Goal: Task Accomplishment & Management: Manage account settings

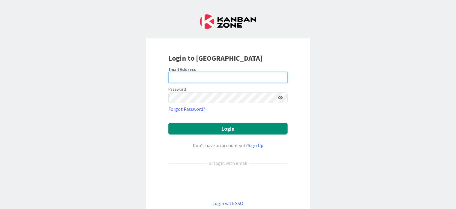
click at [195, 81] on input "email" at bounding box center [228, 77] width 119 height 11
click at [118, 79] on div "Login to Kanban Zone Email Address Password Forgot Password? Login Don’t have a…" at bounding box center [228, 104] width 456 height 209
click at [173, 76] on input "email" at bounding box center [228, 77] width 119 height 11
type input "[EMAIL_ADDRESS][PERSON_NAME][DOMAIN_NAME]"
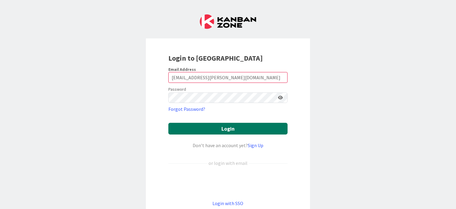
click at [199, 129] on button "Login" at bounding box center [228, 129] width 119 height 12
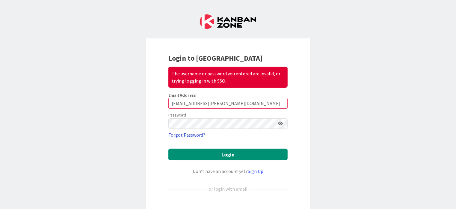
click at [184, 134] on link "Forgot Password?" at bounding box center [187, 134] width 37 height 7
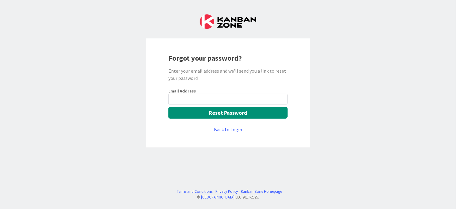
click at [189, 99] on input "email" at bounding box center [228, 99] width 119 height 11
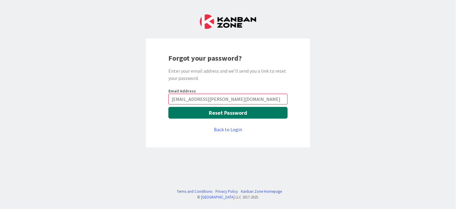
type input "[EMAIL_ADDRESS][PERSON_NAME][DOMAIN_NAME]"
click at [202, 113] on button "Reset Password" at bounding box center [228, 113] width 119 height 12
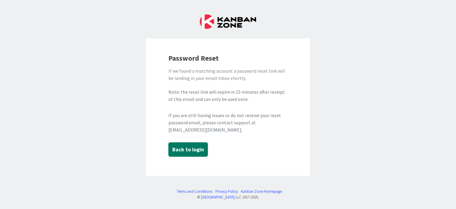
click at [190, 147] on button "Back to login" at bounding box center [189, 149] width 40 height 14
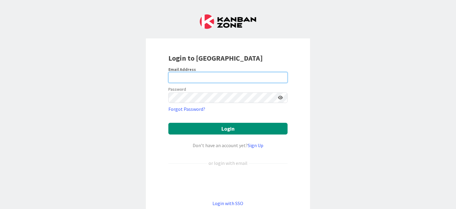
click at [212, 80] on input "email" at bounding box center [228, 77] width 119 height 11
type input "[EMAIL_ADDRESS][PERSON_NAME][DOMAIN_NAME]"
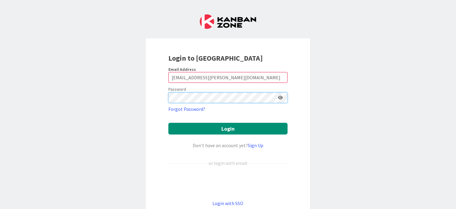
click at [169, 123] on button "Login" at bounding box center [228, 129] width 119 height 12
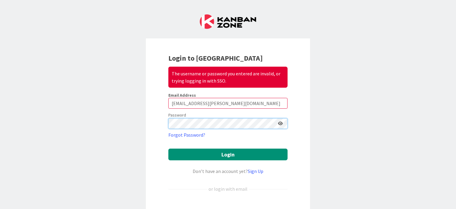
click at [111, 126] on div "Login to Kanban Zone The username or password you entered are invalid, or tryin…" at bounding box center [228, 104] width 456 height 209
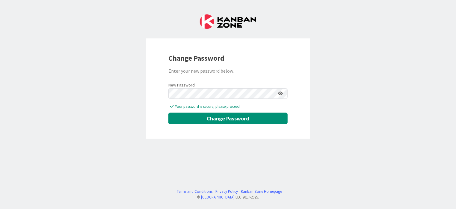
click at [281, 94] on icon at bounding box center [280, 93] width 5 height 4
click at [155, 94] on div "Change Password Enter your new password below. New Password Your password is se…" at bounding box center [228, 88] width 164 height 100
click at [196, 120] on button "Change Password" at bounding box center [228, 118] width 119 height 12
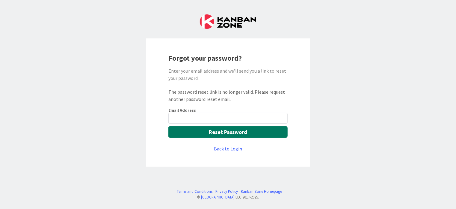
click at [198, 132] on button "Reset Password" at bounding box center [228, 132] width 119 height 12
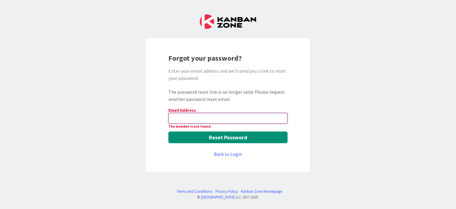
click at [193, 115] on input "email" at bounding box center [228, 118] width 119 height 11
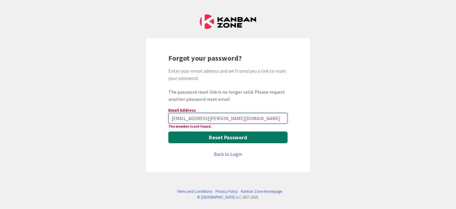
type input "[EMAIL_ADDRESS][PERSON_NAME][DOMAIN_NAME]"
click at [208, 139] on button "Reset Password" at bounding box center [228, 137] width 119 height 12
